Goal: Task Accomplishment & Management: Use online tool/utility

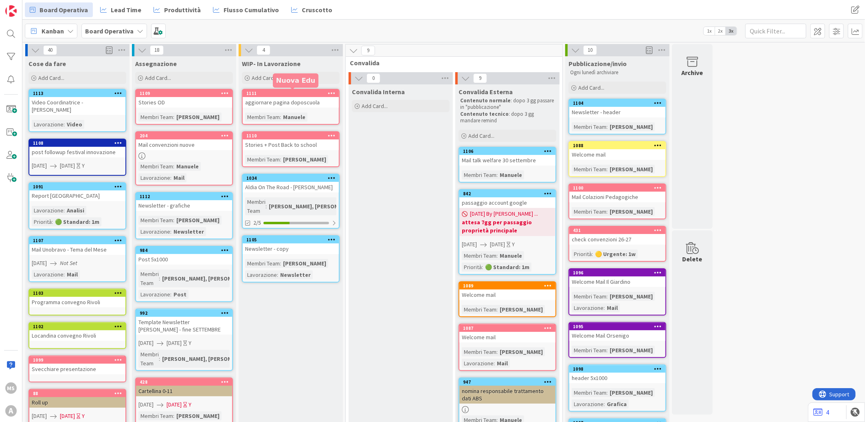
click at [271, 92] on div "1111" at bounding box center [292, 93] width 92 height 6
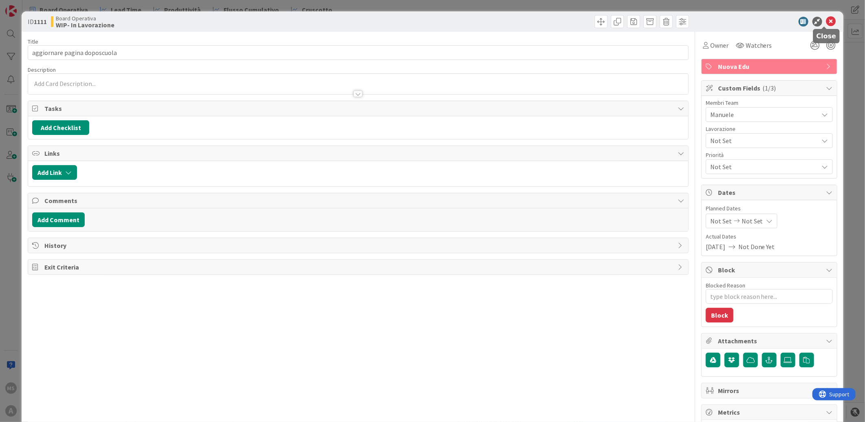
click at [826, 19] on icon at bounding box center [831, 22] width 10 height 10
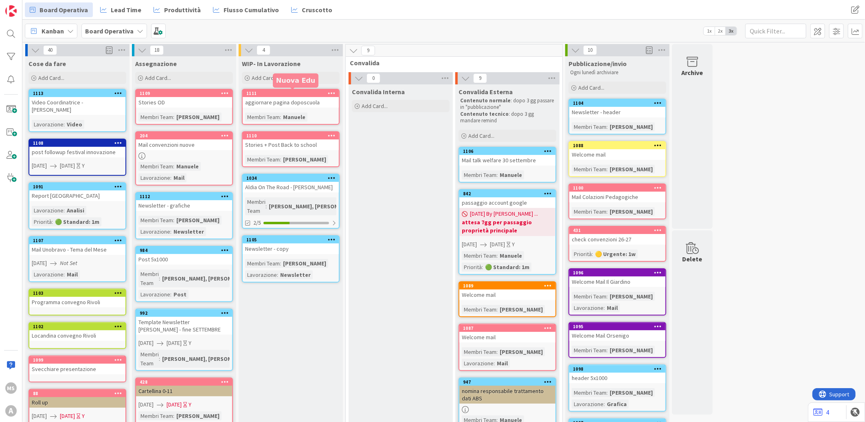
click at [314, 91] on div "1111" at bounding box center [292, 93] width 92 height 6
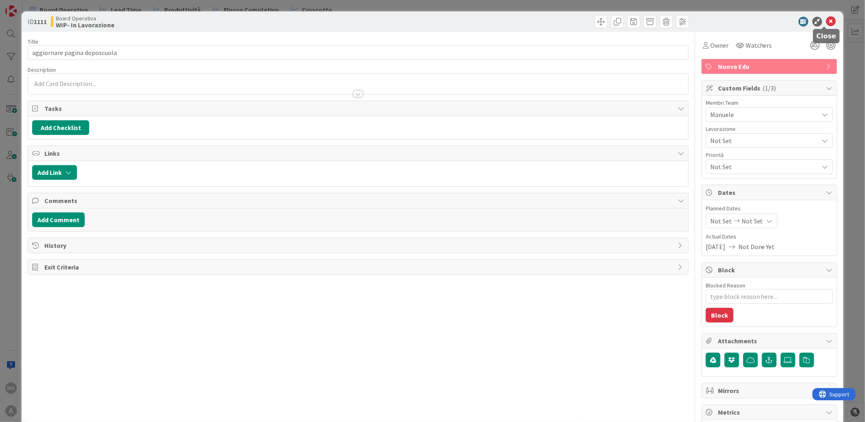
click at [826, 22] on icon at bounding box center [831, 22] width 10 height 10
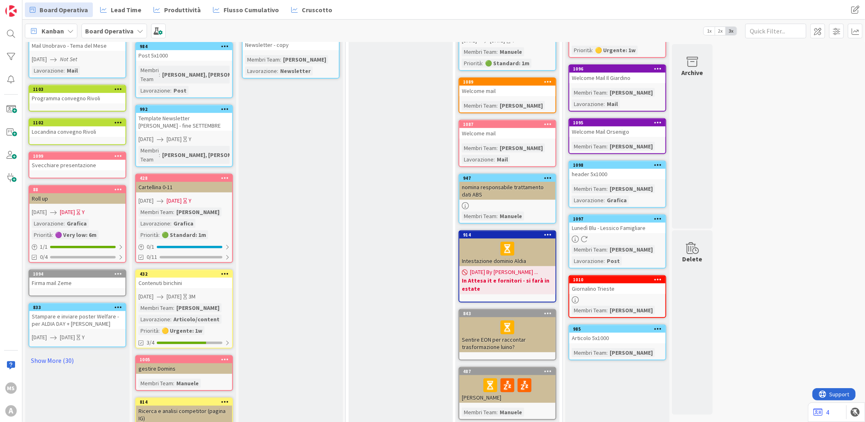
scroll to position [294, 0]
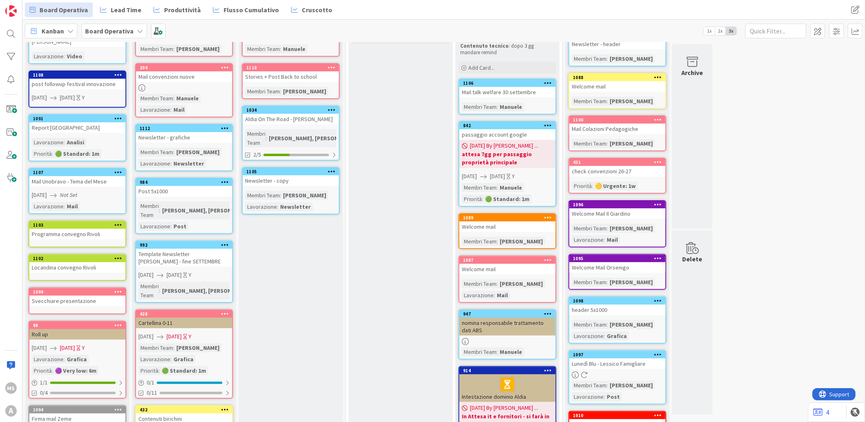
scroll to position [0, 0]
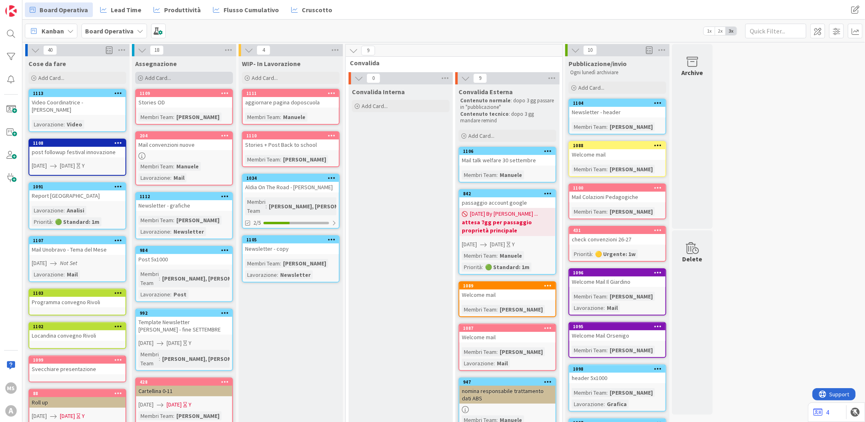
click at [160, 75] on span "Add Card..." at bounding box center [158, 77] width 26 height 7
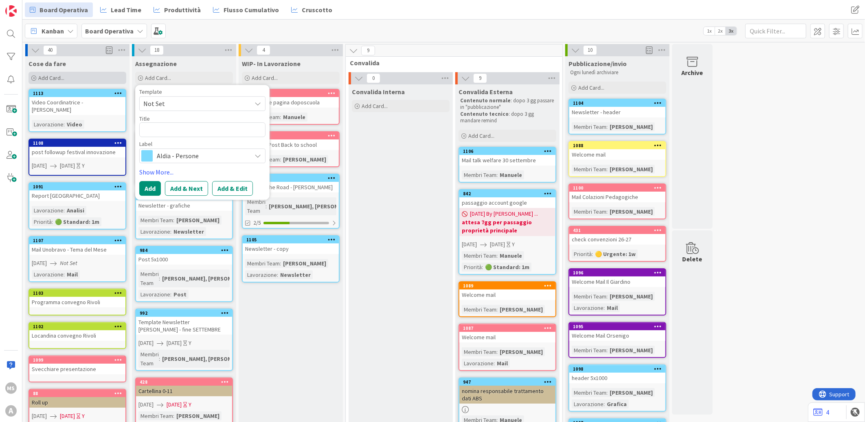
click at [80, 81] on div "Add Card..." at bounding box center [78, 78] width 98 height 12
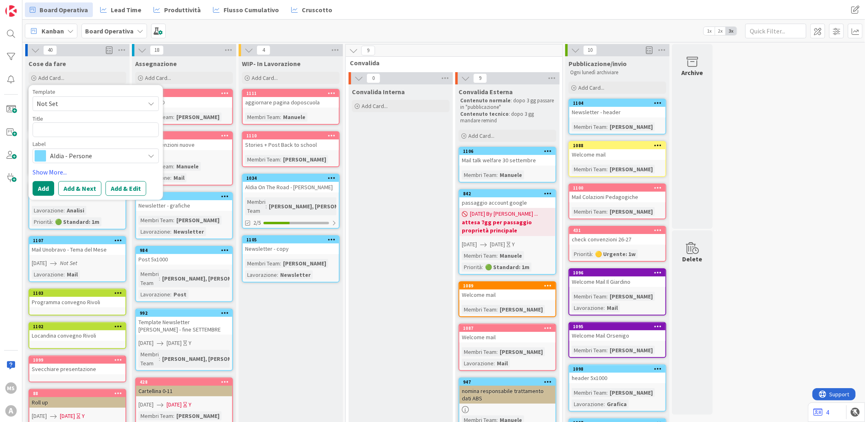
click at [81, 156] on span "Aldia - Persone" at bounding box center [95, 155] width 90 height 11
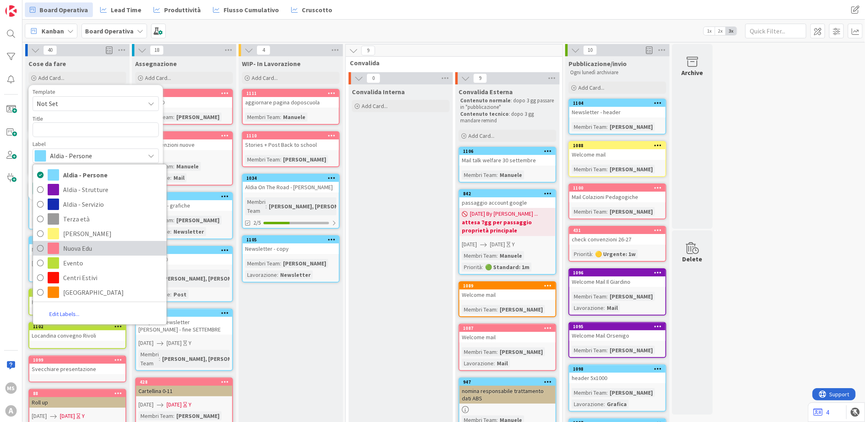
click at [94, 245] on span "Nuova Edu" at bounding box center [112, 248] width 99 height 12
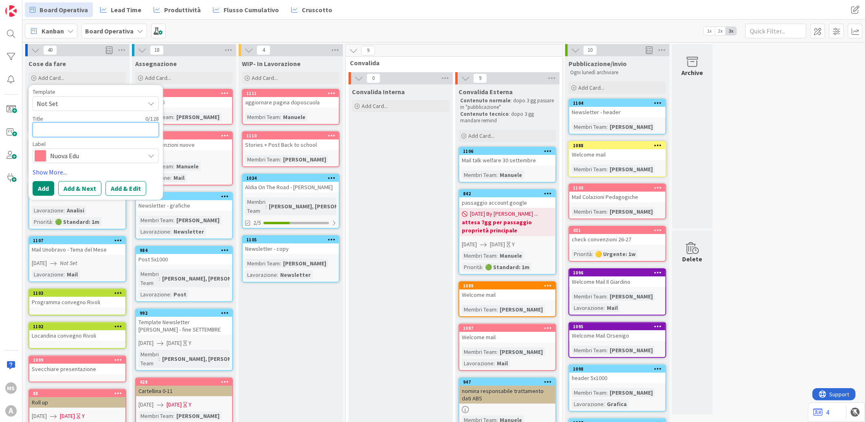
click at [82, 132] on textarea at bounding box center [96, 129] width 126 height 15
type textarea "x"
type textarea "Q"
type textarea "x"
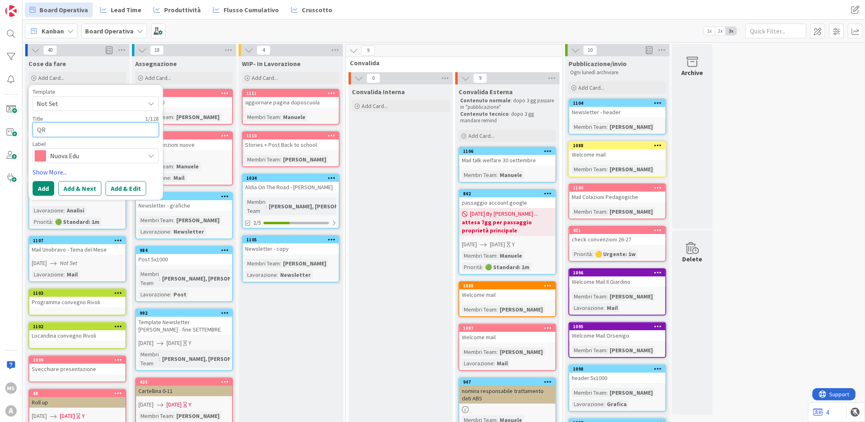
type textarea "QR"
type textarea "x"
type textarea "QR P"
type textarea "x"
type textarea "QR Pr"
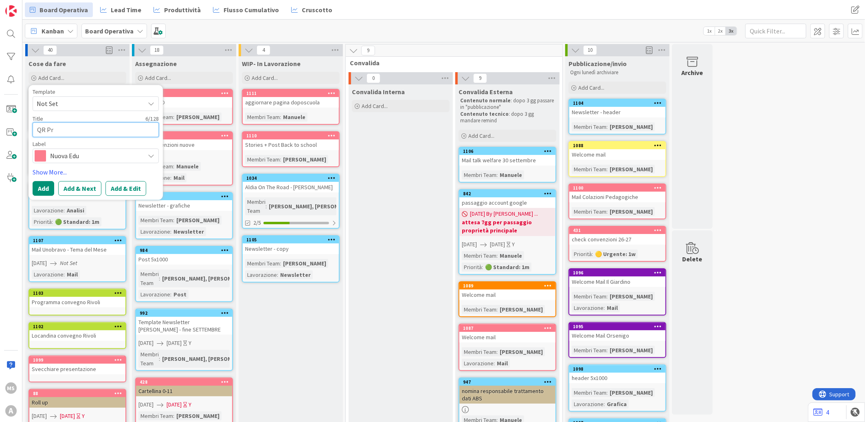
type textarea "x"
type textarea "QR Pre"
type textarea "x"
type textarea "QR Pres"
type textarea "x"
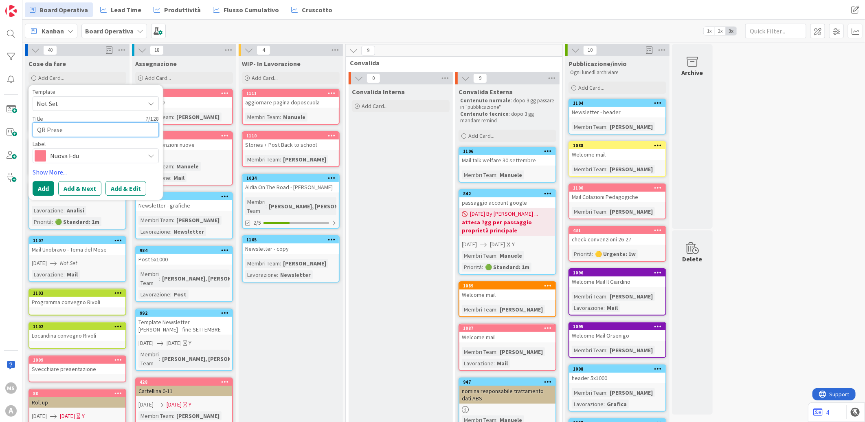
type textarea "QR Presen"
type textarea "x"
type textarea "QR Presenz"
type textarea "x"
type textarea "QR Presenze"
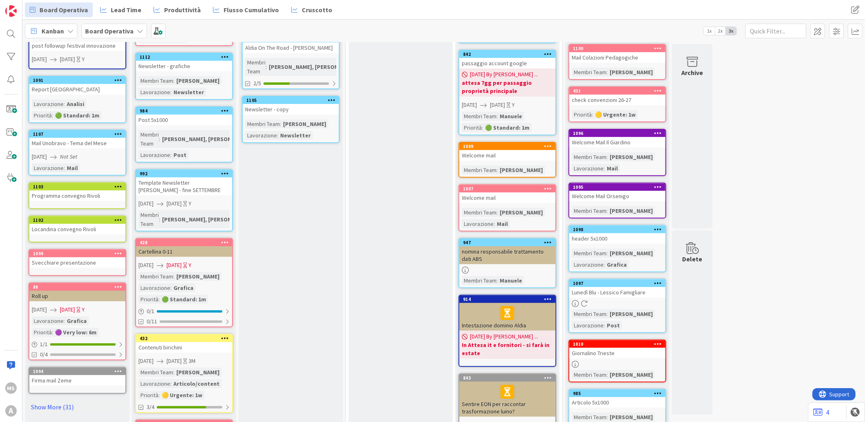
scroll to position [279, 0]
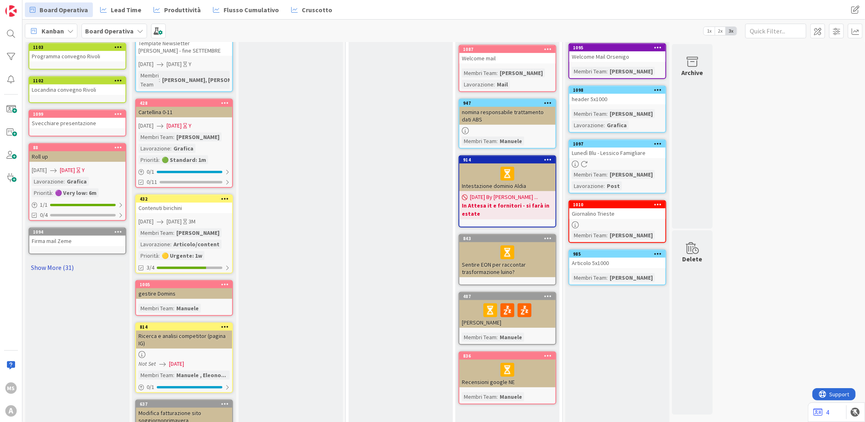
click at [56, 261] on link "Show More (31)" at bounding box center [78, 267] width 98 height 13
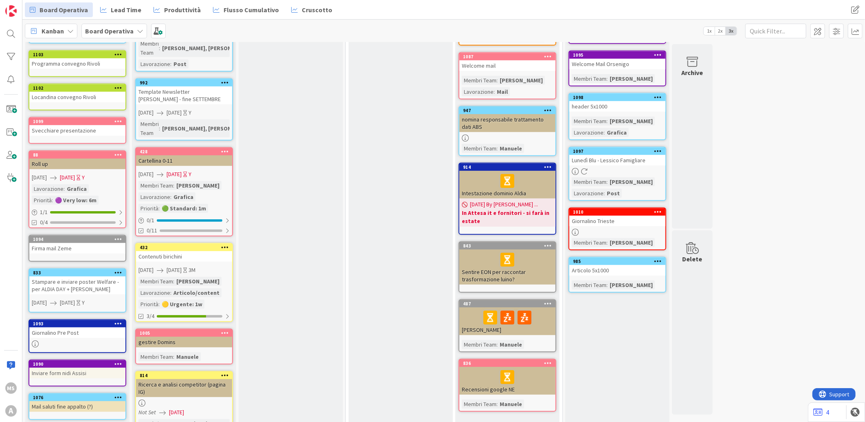
scroll to position [0, 0]
